Goal: Task Accomplishment & Management: Manage account settings

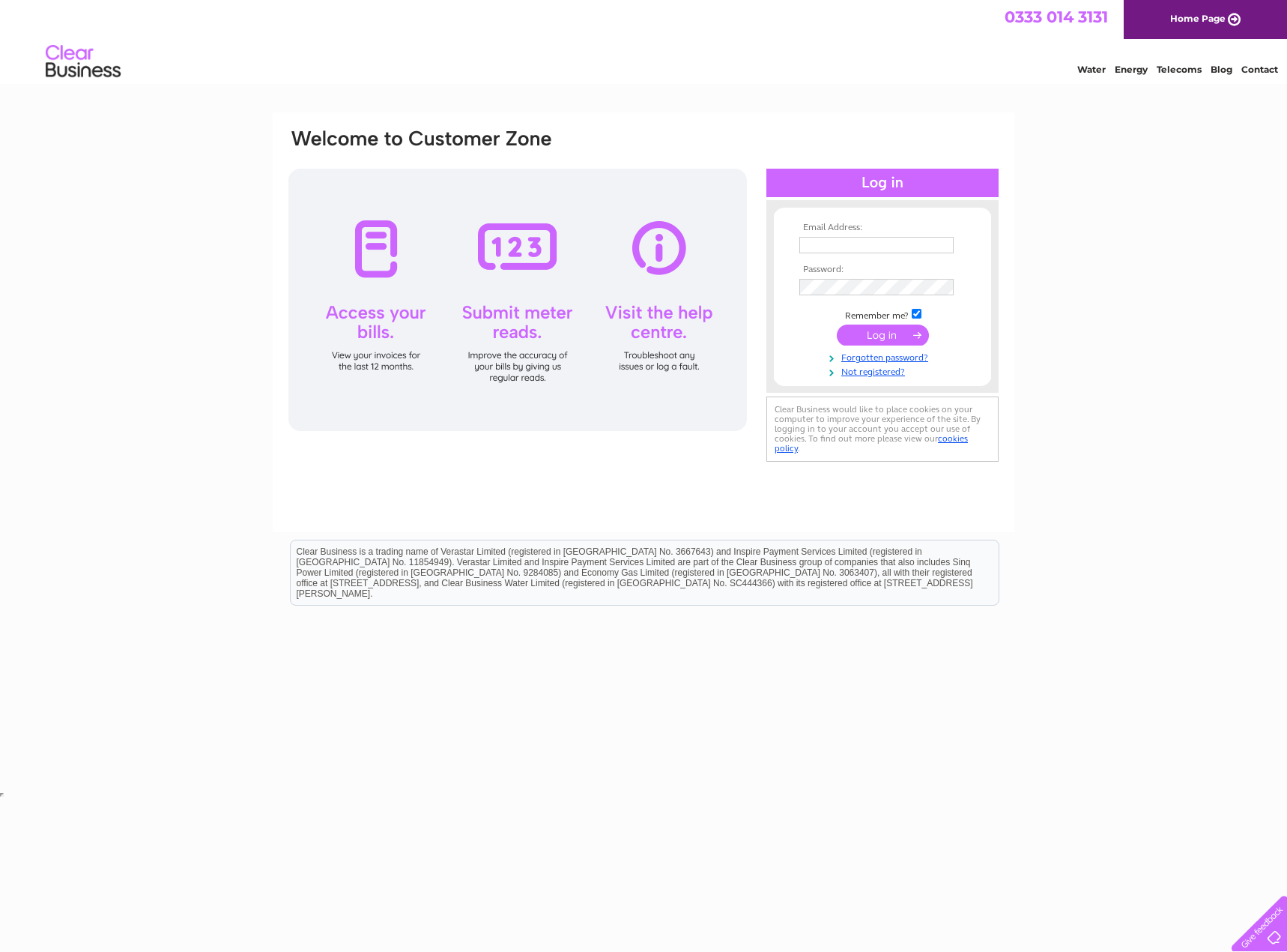
type input "[EMAIL_ADDRESS][DOMAIN_NAME]"
click at [892, 334] on input "submit" at bounding box center [883, 335] width 92 height 21
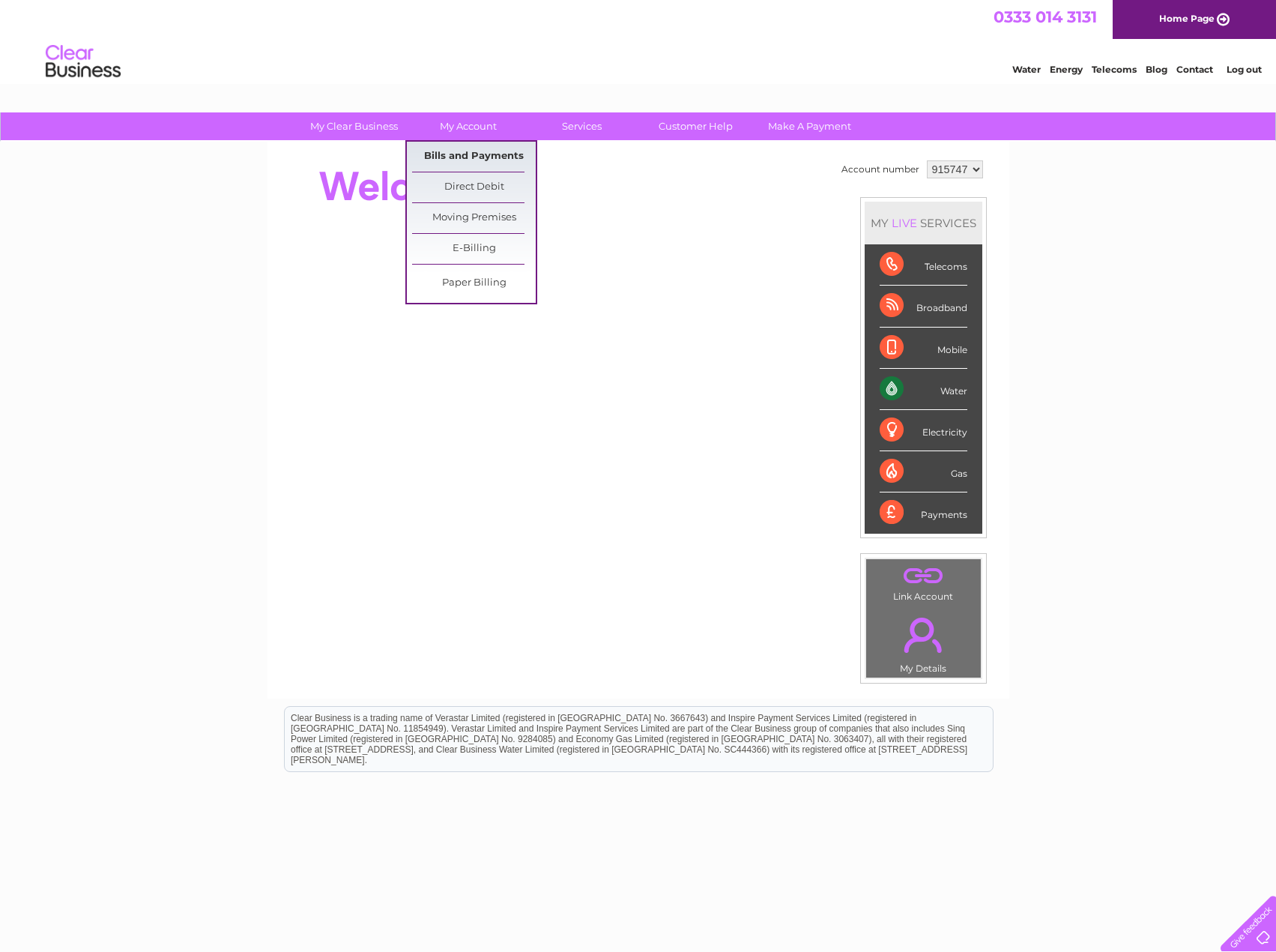
click at [449, 161] on link "Bills and Payments" at bounding box center [473, 156] width 124 height 30
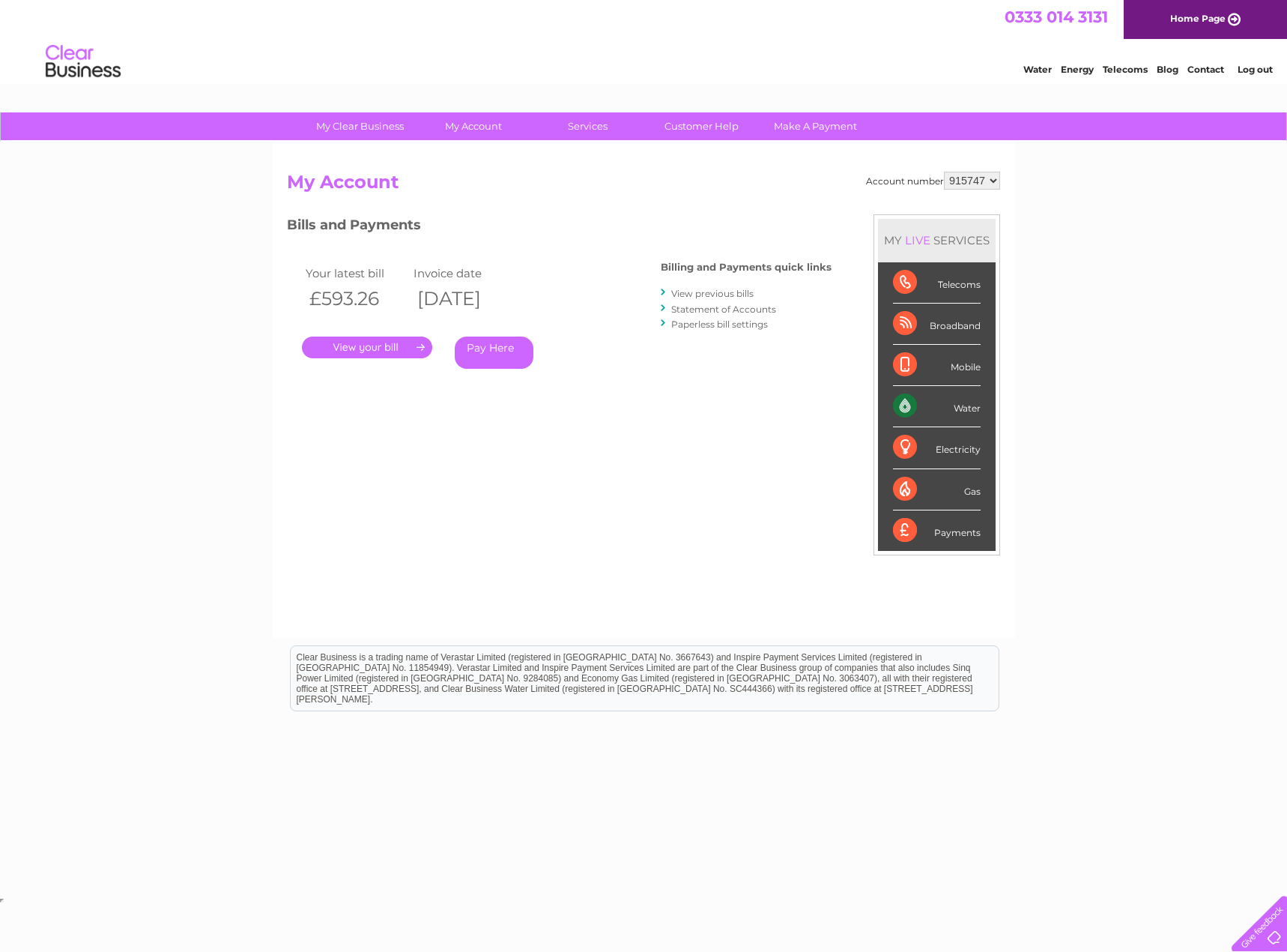
click at [353, 343] on link "." at bounding box center [367, 346] width 130 height 22
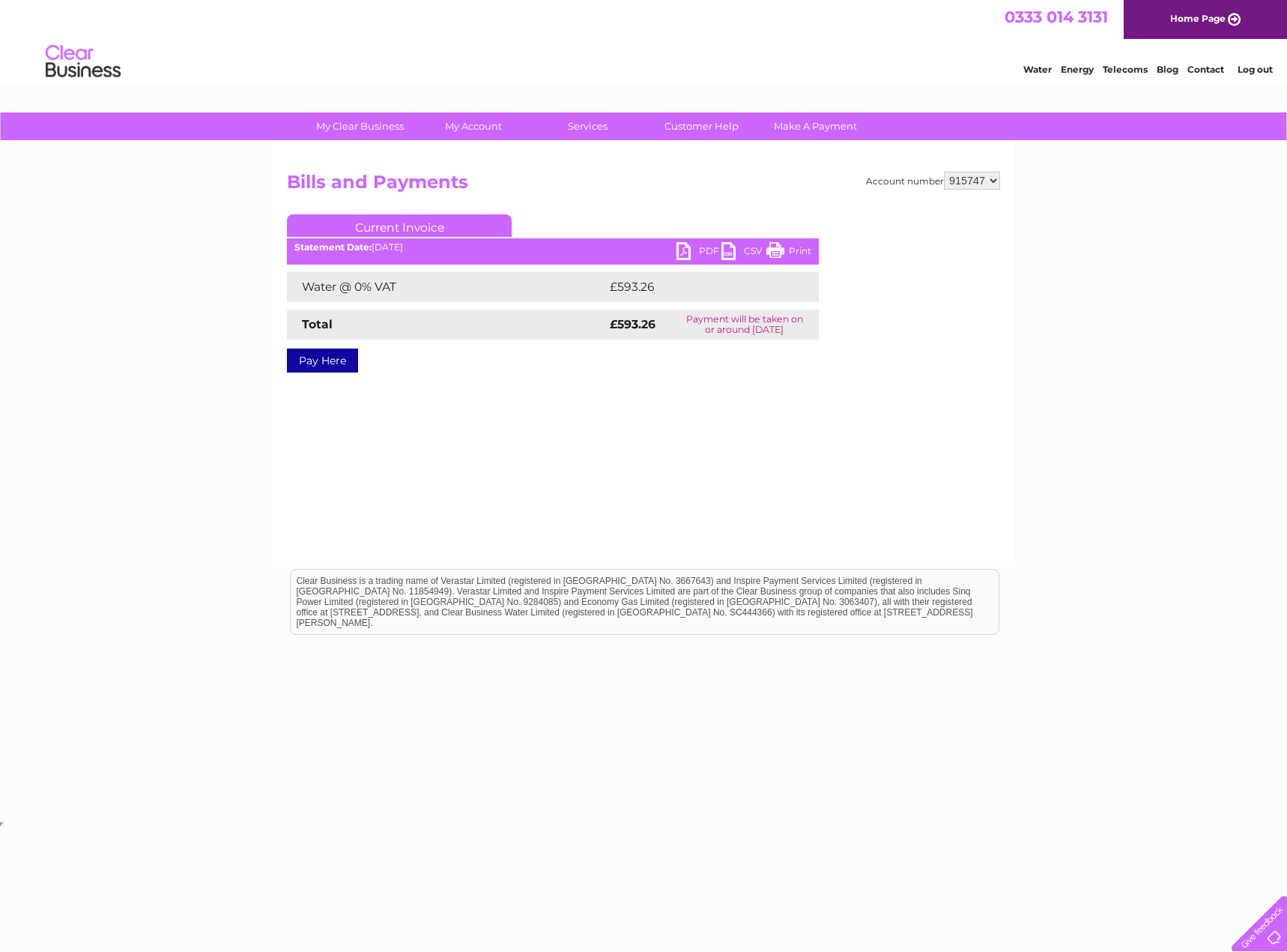
click at [677, 245] on link "PDF" at bounding box center [699, 252] width 45 height 22
